Goal: Transaction & Acquisition: Purchase product/service

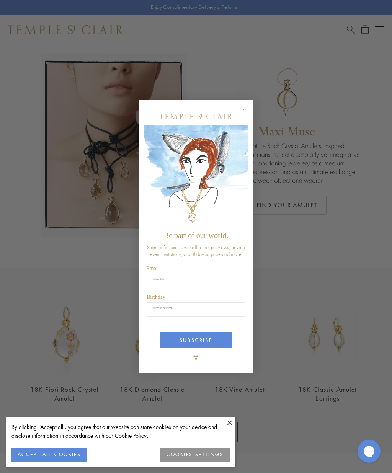
scroll to position [25, 0]
click at [249, 117] on button "Close dialog" at bounding box center [248, 113] width 10 height 10
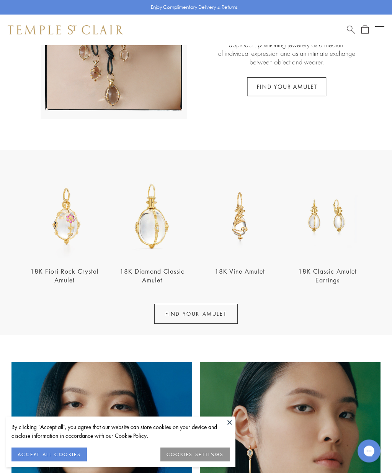
scroll to position [144, 0]
click at [143, 270] on link "18K Diamond Classic Amulet" at bounding box center [152, 275] width 65 height 17
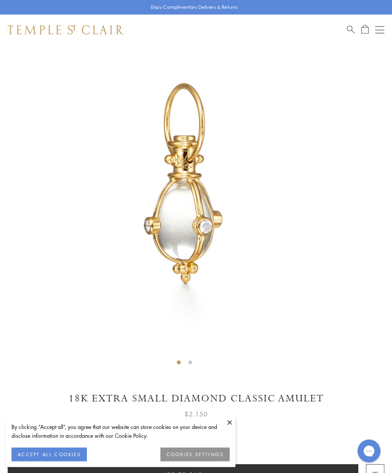
scroll to position [45, 0]
click at [378, 33] on button "Open navigation" at bounding box center [379, 29] width 9 height 9
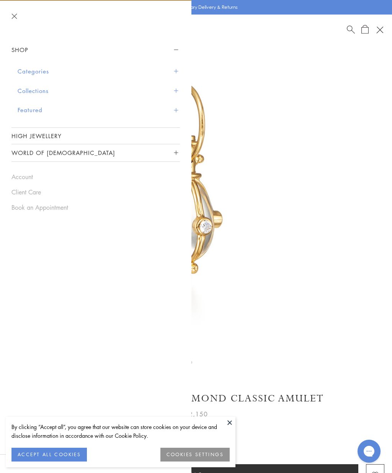
click at [29, 71] on button "Categories" at bounding box center [99, 72] width 162 height 20
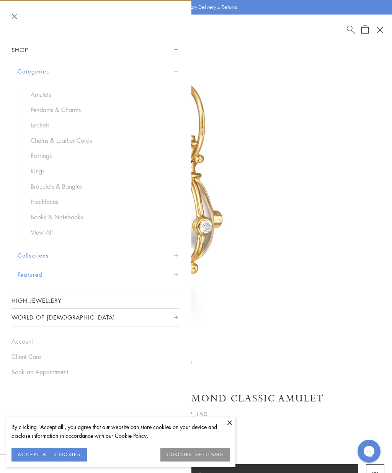
click at [44, 112] on link "Pendants & Charms" at bounding box center [102, 110] width 142 height 8
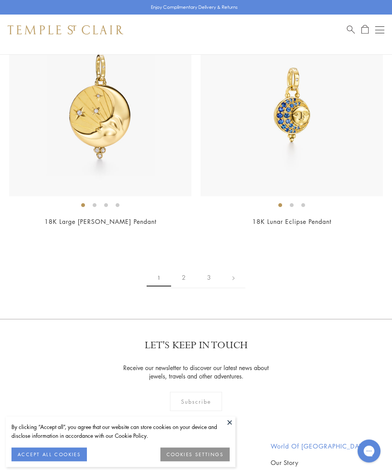
scroll to position [7852, 0]
click at [237, 267] on link at bounding box center [234, 277] width 24 height 21
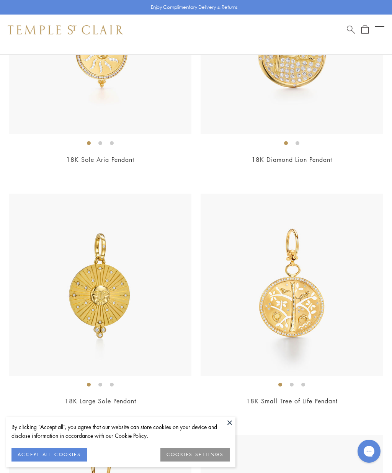
scroll to position [5252, 0]
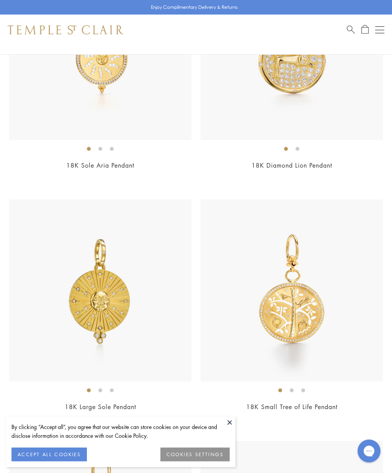
click at [352, 34] on link "Search" at bounding box center [351, 30] width 8 height 10
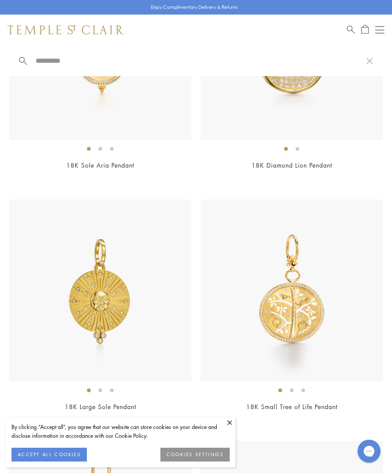
click at [49, 65] on input "search" at bounding box center [200, 60] width 331 height 9
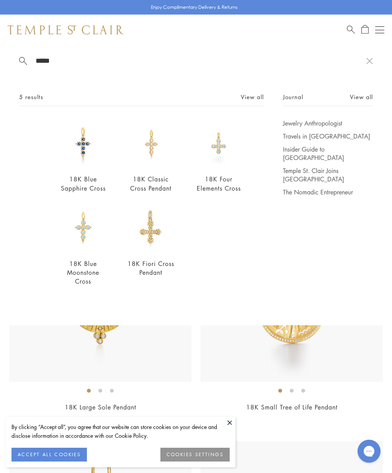
type input "*****"
click at [161, 181] on link "18K Classic Cross Pendant" at bounding box center [150, 183] width 41 height 17
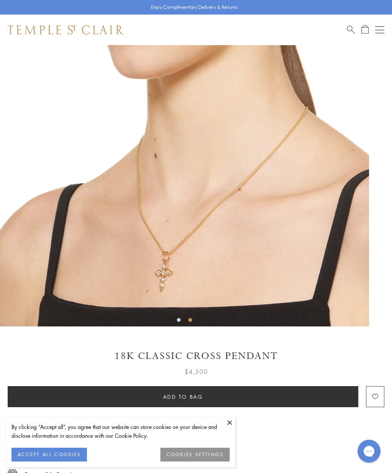
scroll to position [87, 0]
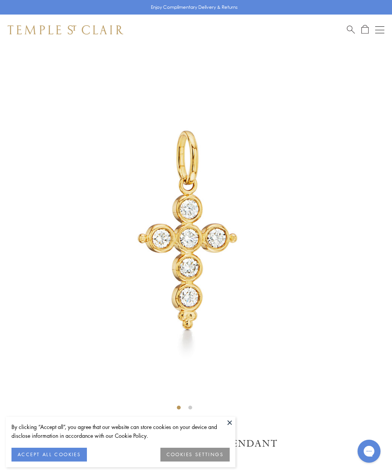
click at [350, 31] on span "Search" at bounding box center [351, 29] width 8 height 8
click at [354, 32] on span "Search" at bounding box center [351, 29] width 8 height 8
click at [349, 33] on link "Search" at bounding box center [351, 30] width 8 height 10
click at [353, 29] on span "Search" at bounding box center [351, 29] width 8 height 8
click at [354, 30] on span "Search" at bounding box center [351, 29] width 8 height 8
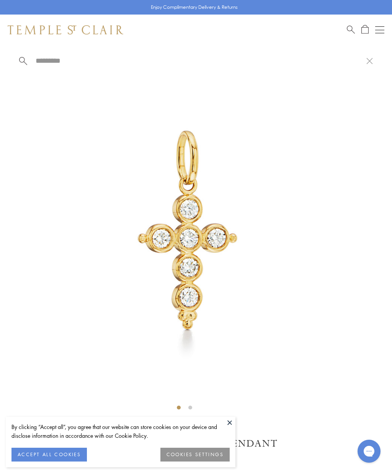
click at [43, 56] on input "search" at bounding box center [200, 60] width 331 height 9
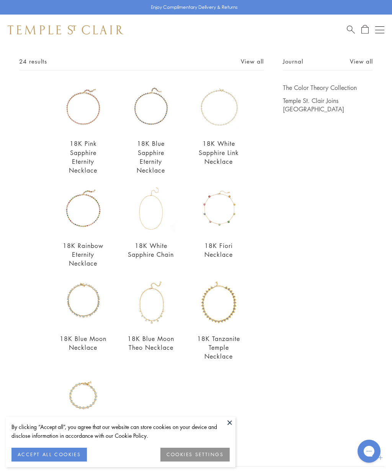
scroll to position [164, 0]
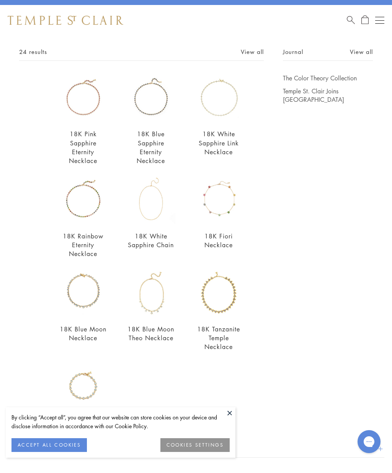
type input "**********"
click at [158, 207] on img at bounding box center [151, 209] width 49 height 49
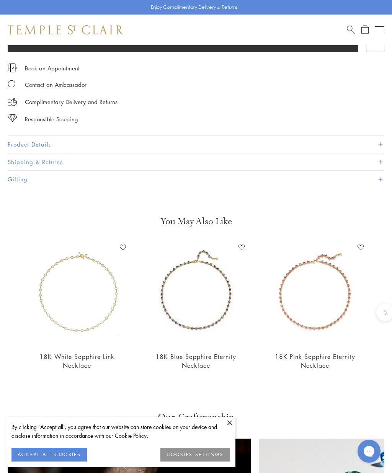
scroll to position [434, 0]
click at [68, 311] on img at bounding box center [77, 292] width 104 height 104
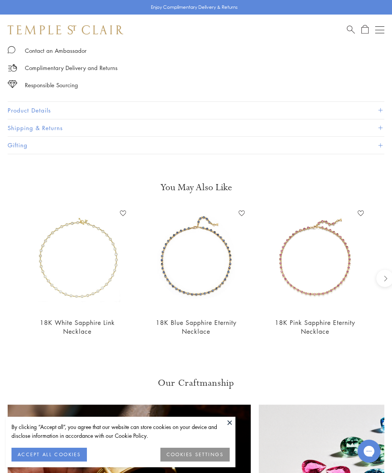
click at [90, 261] on img at bounding box center [77, 259] width 104 height 104
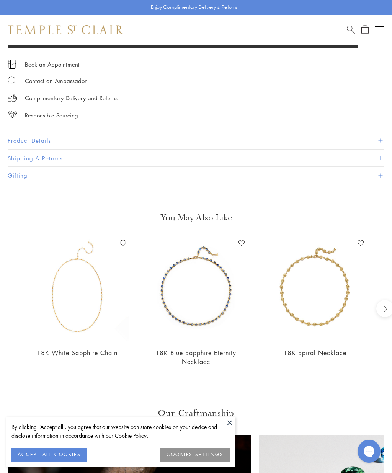
scroll to position [483, 0]
click at [311, 272] on img at bounding box center [315, 289] width 104 height 104
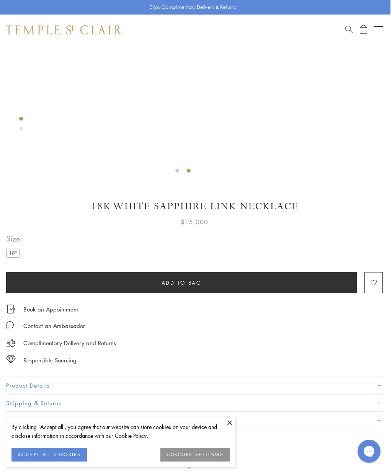
scroll to position [241, 2]
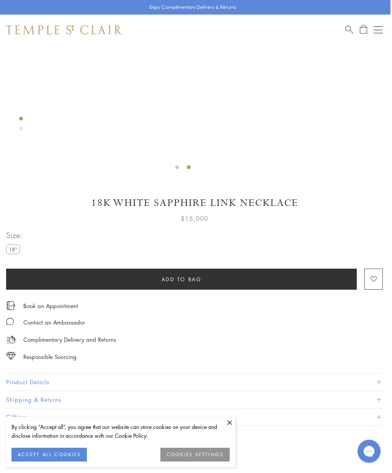
click at [314, 201] on h1 "18K White Sapphire Link Necklace" at bounding box center [194, 202] width 377 height 13
click at [11, 245] on label "18"" at bounding box center [13, 250] width 14 height 10
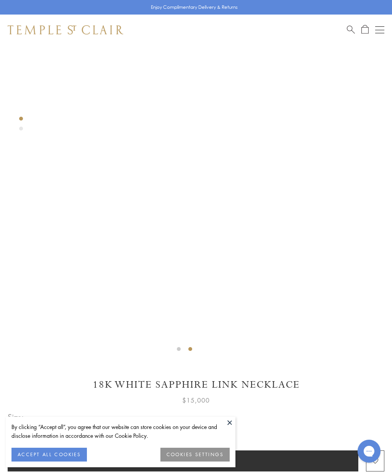
scroll to position [0, 0]
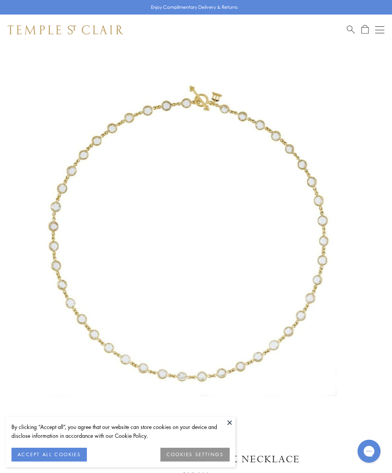
click at [383, 32] on button "Open navigation" at bounding box center [379, 29] width 9 height 9
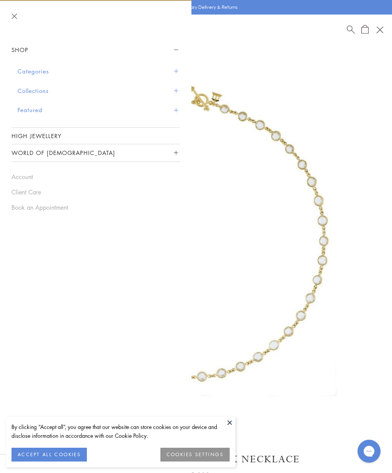
click at [26, 74] on button "Categories" at bounding box center [99, 72] width 162 height 20
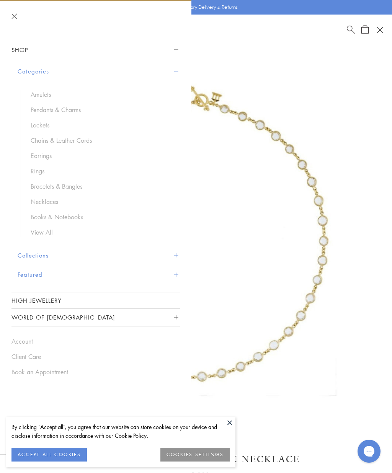
click at [47, 140] on link "Chains & Leather Cords" at bounding box center [102, 140] width 142 height 8
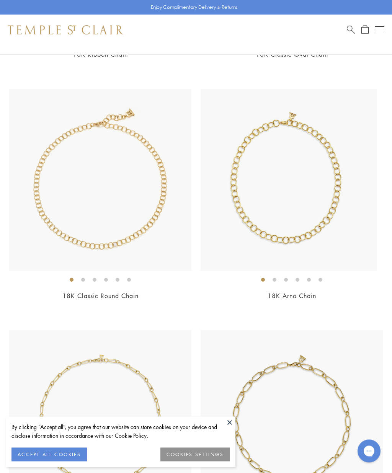
scroll to position [776, 0]
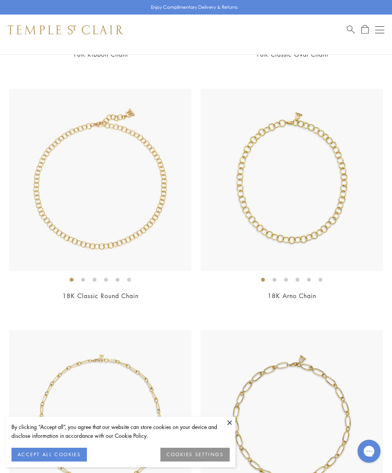
click at [333, 195] on img at bounding box center [292, 180] width 182 height 182
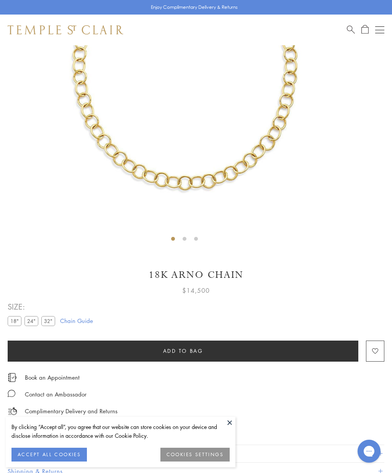
click at [44, 320] on label "32"" at bounding box center [48, 321] width 14 height 10
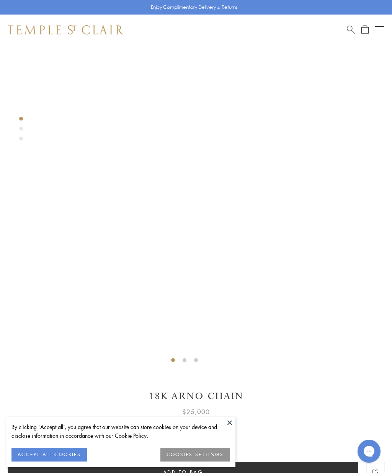
scroll to position [47, 0]
